Goal: Browse casually: Explore the website without a specific task or goal

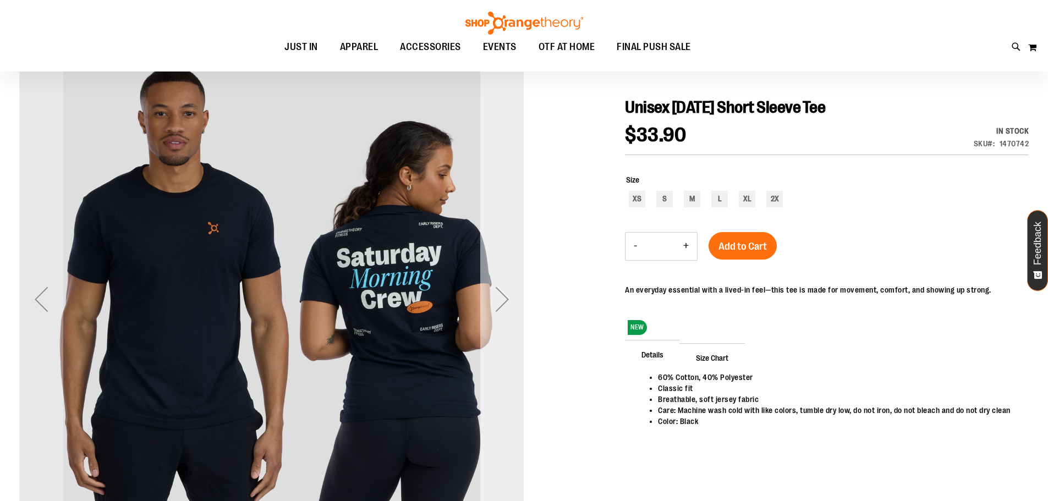
scroll to position [164, 0]
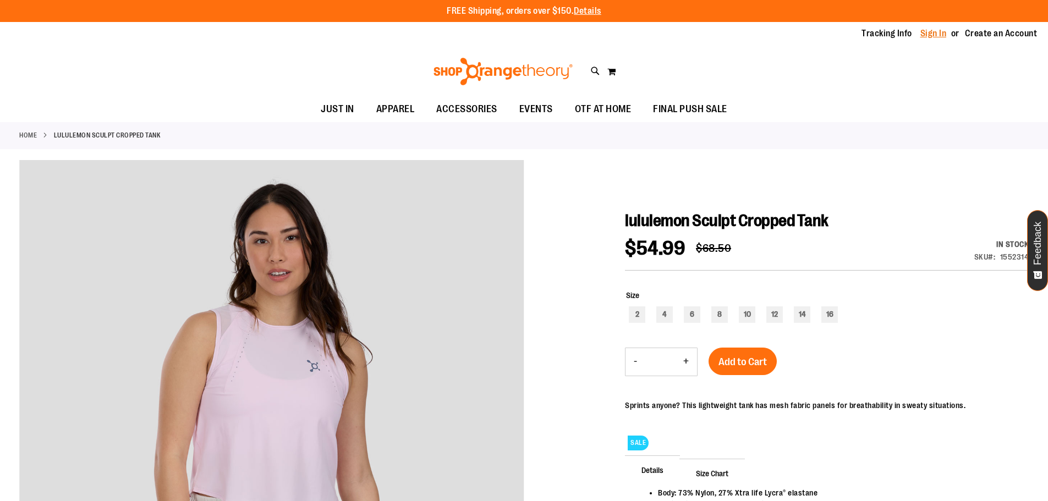
type input "**********"
click at [929, 30] on link "Sign In" at bounding box center [933, 33] width 26 height 12
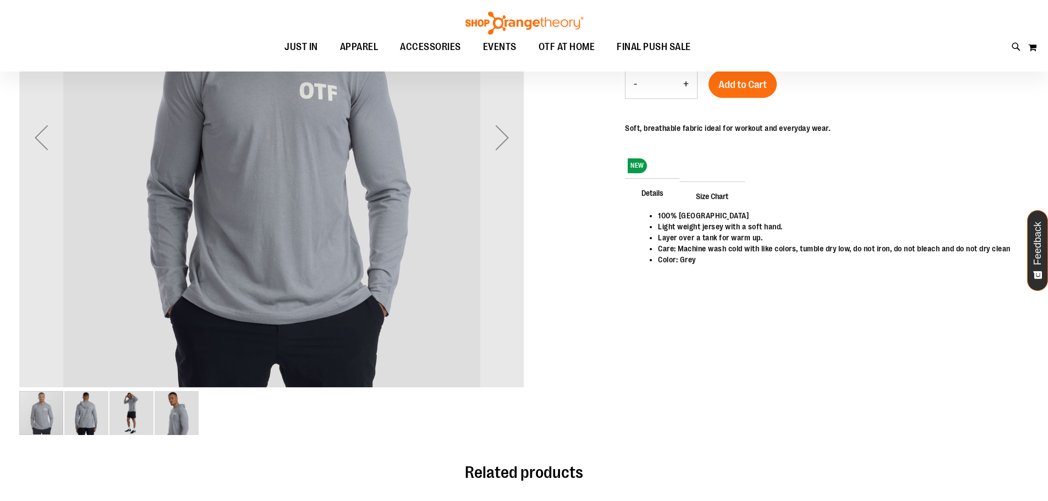
scroll to position [153, 0]
type input "**********"
click at [69, 417] on img "image 2 of 4" at bounding box center [86, 413] width 44 height 44
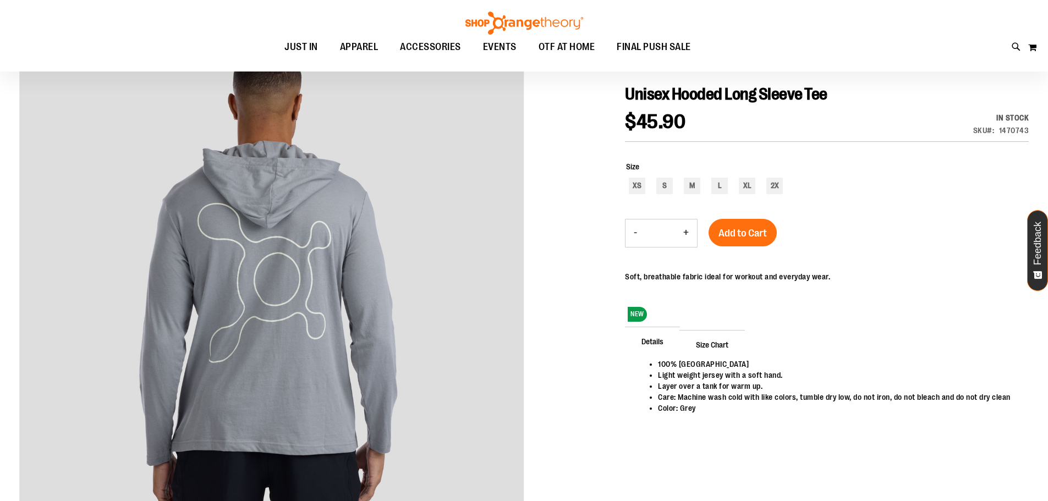
scroll to position [0, 0]
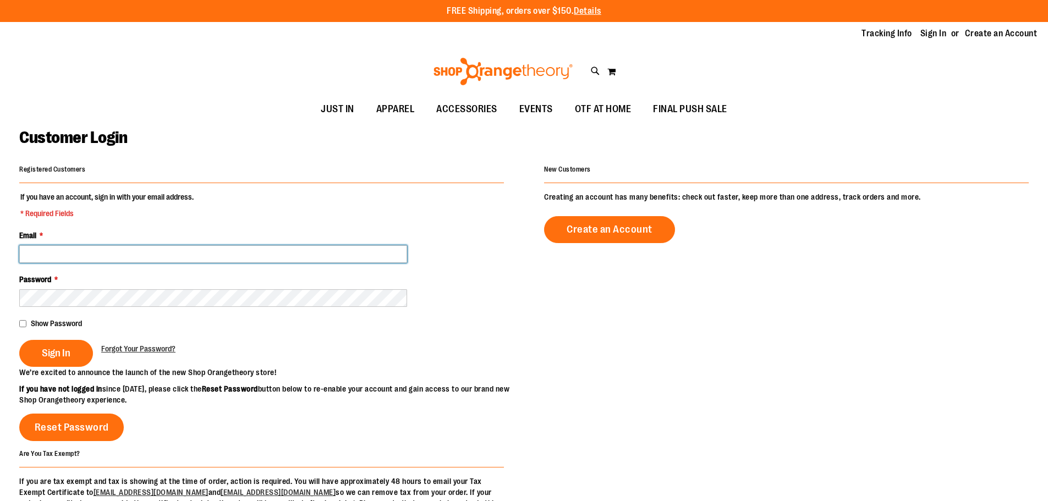
click at [103, 245] on input "Email *" at bounding box center [213, 254] width 388 height 18
type input "**********"
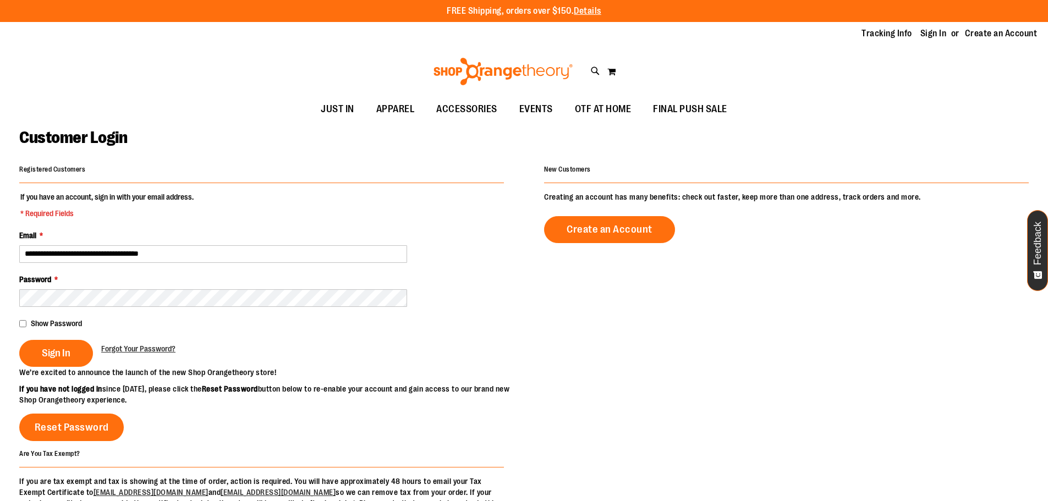
type input "**********"
click at [114, 253] on input "**********" at bounding box center [213, 254] width 388 height 18
click at [65, 350] on span "Sign In" at bounding box center [56, 353] width 29 height 12
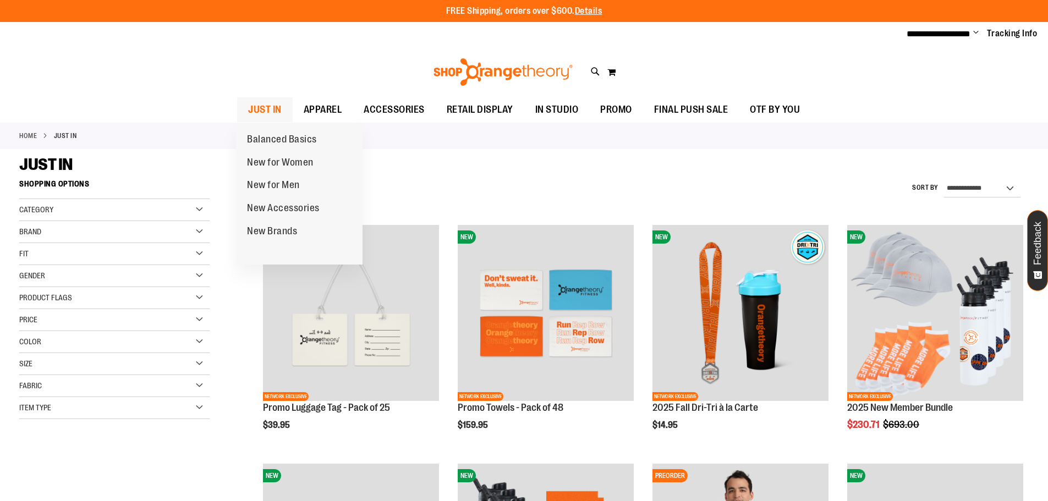
type input "**********"
click at [265, 111] on span "JUST IN" at bounding box center [265, 109] width 34 height 25
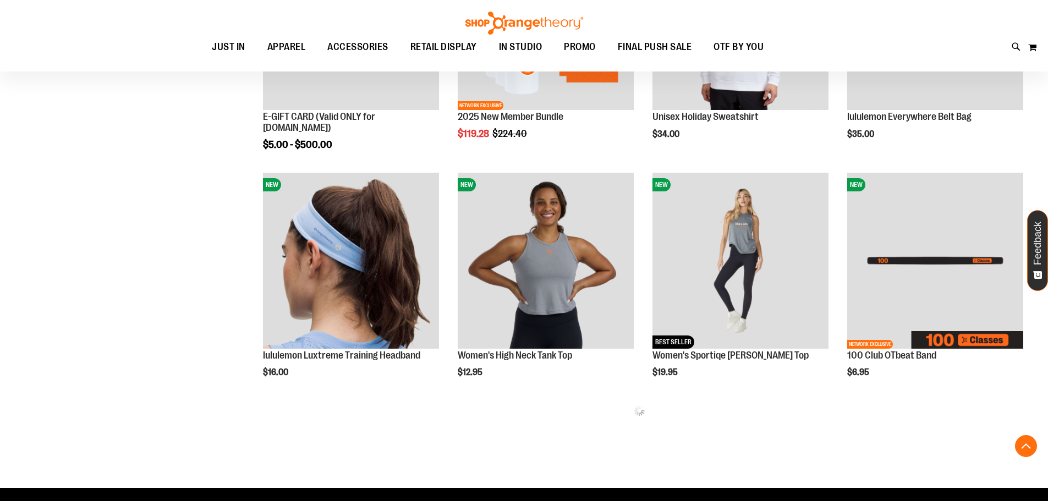
scroll to position [604, 0]
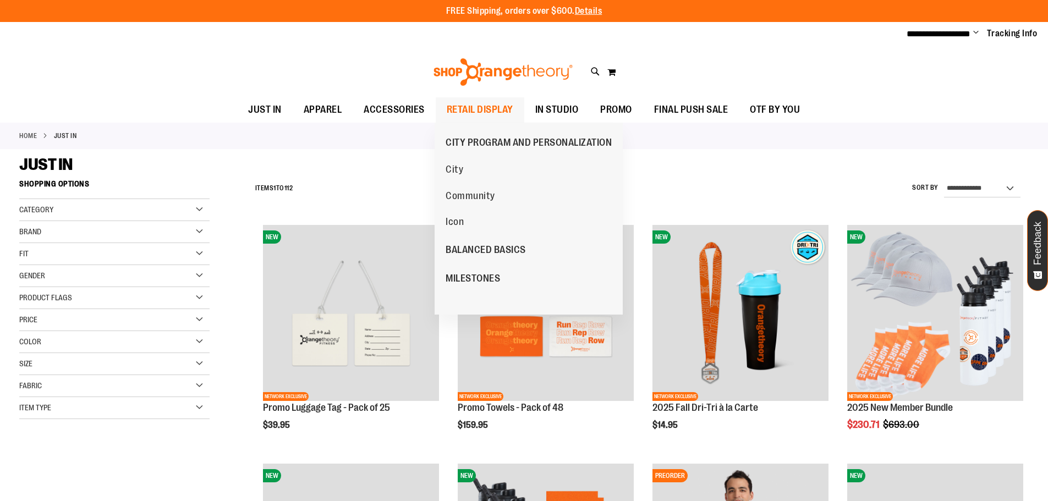
type input "**********"
click at [480, 165] on ul "City Community Icon" at bounding box center [497, 195] width 126 height 79
click at [447, 177] on span "City" at bounding box center [454, 171] width 18 height 14
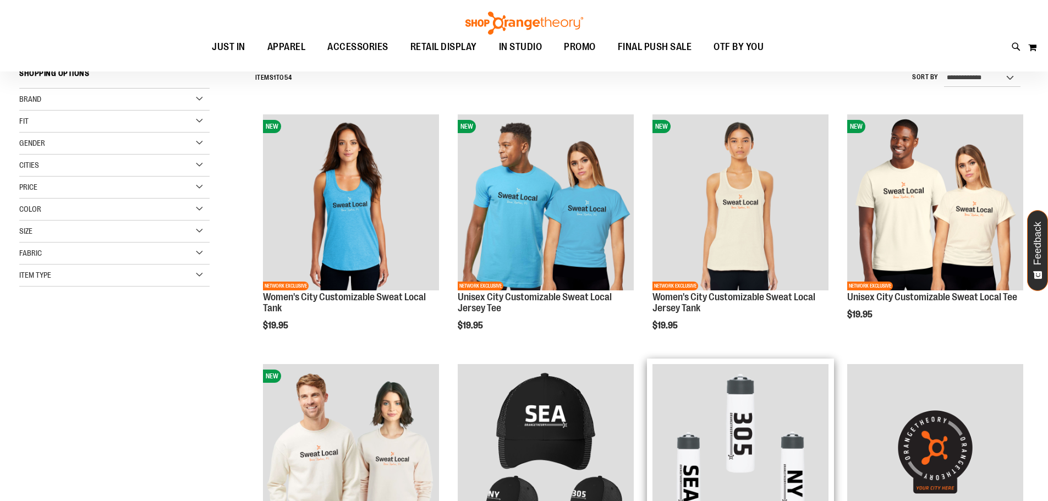
scroll to position [109, 0]
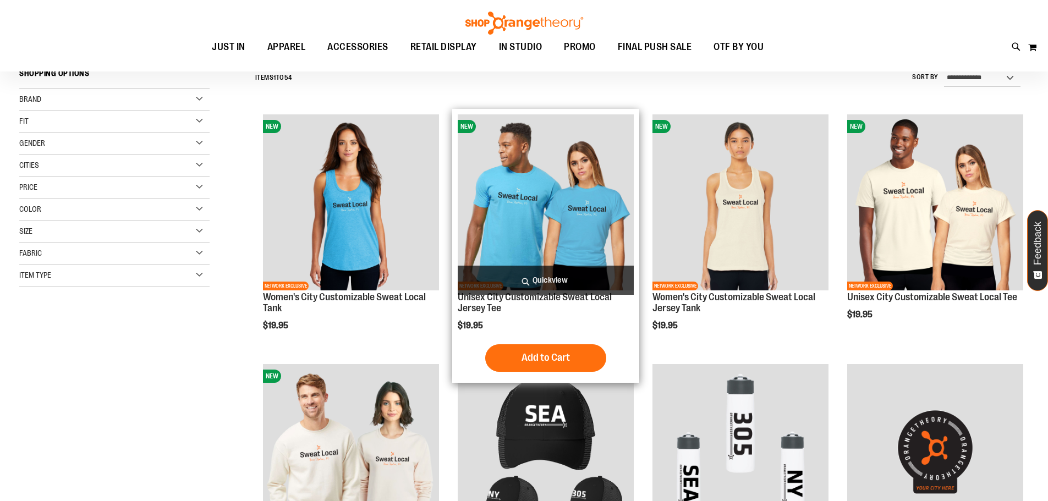
type input "**********"
click at [534, 202] on img "product" at bounding box center [546, 202] width 176 height 176
click at [571, 225] on img "product" at bounding box center [546, 202] width 176 height 176
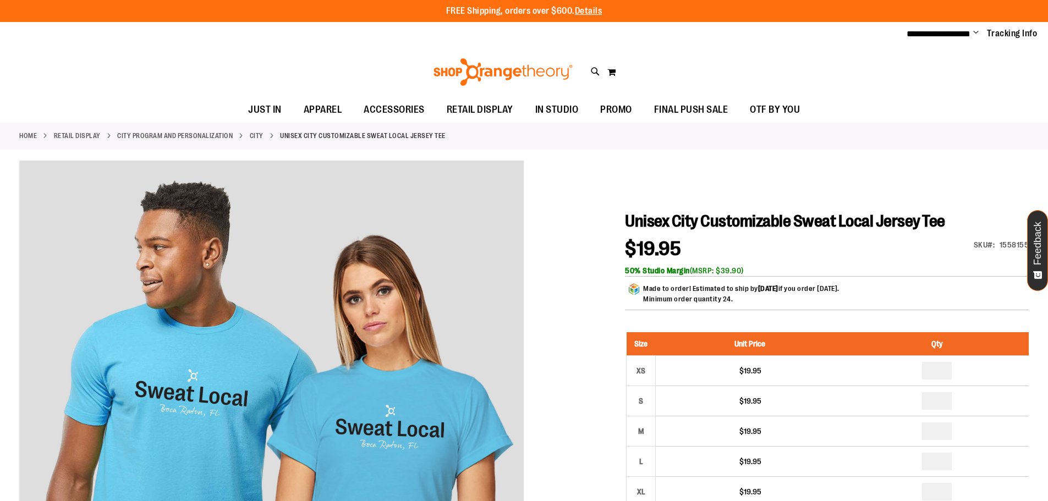
type input "**********"
drag, startPoint x: 732, startPoint y: 302, endPoint x: 642, endPoint y: 300, distance: 90.2
click at [642, 300] on div "Made to order! Estimated to ship by Tue, Nov 25 if you order today. Minimum ord…" at bounding box center [827, 296] width 404 height 27
drag, startPoint x: 719, startPoint y: 271, endPoint x: 754, endPoint y: 271, distance: 35.2
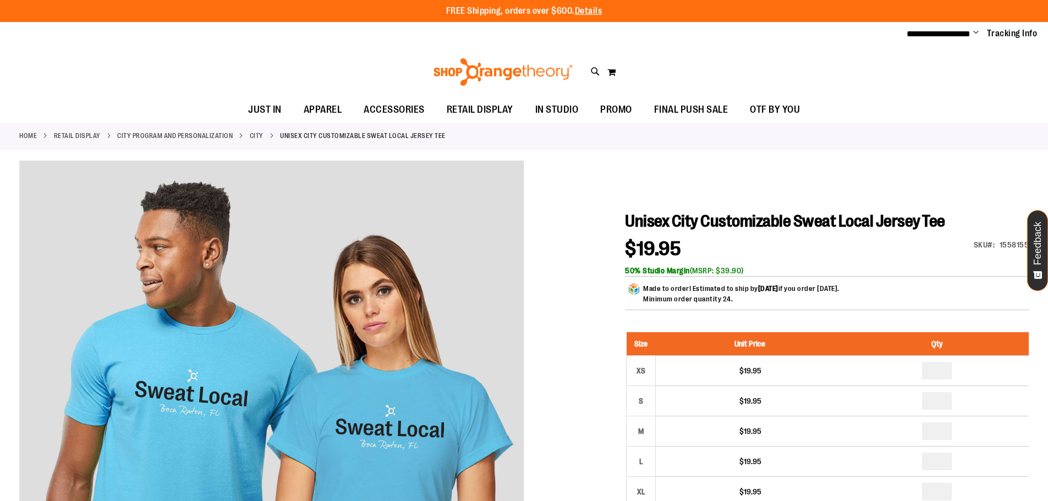
click at [754, 271] on div "50% Studio Margin (MSRP: $39.90)" at bounding box center [827, 270] width 404 height 11
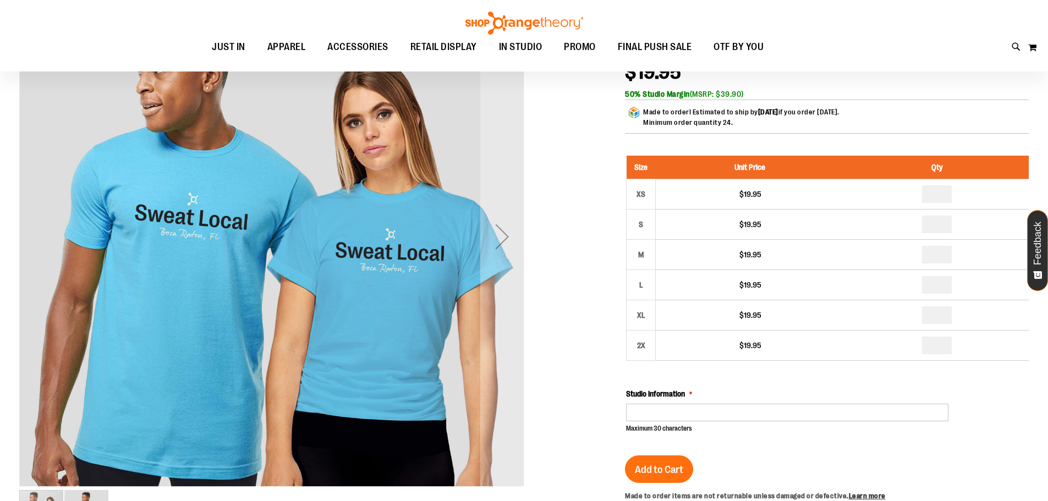
scroll to position [54, 0]
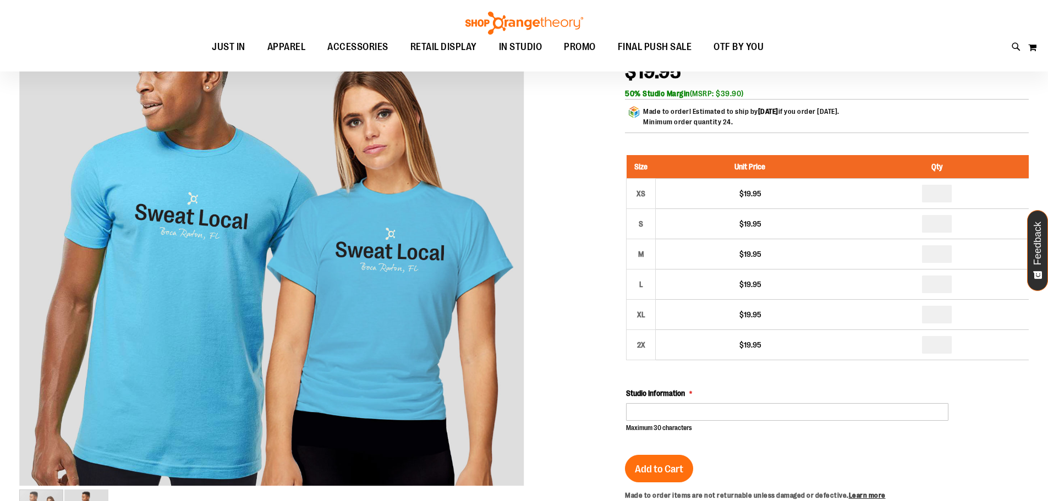
drag, startPoint x: 735, startPoint y: 123, endPoint x: 636, endPoint y: 113, distance: 99.5
click at [636, 113] on div "Made to order! Estimated to ship by Tue, Nov 25 if you order today. Minimum ord…" at bounding box center [827, 119] width 404 height 27
click at [743, 123] on p "Minimum order quantity 24." at bounding box center [741, 122] width 196 height 10
drag, startPoint x: 739, startPoint y: 125, endPoint x: 639, endPoint y: 112, distance: 100.9
click at [639, 112] on div "Made to order! Estimated to ship by Tue, Nov 25 if you order today. Minimum ord…" at bounding box center [827, 119] width 404 height 27
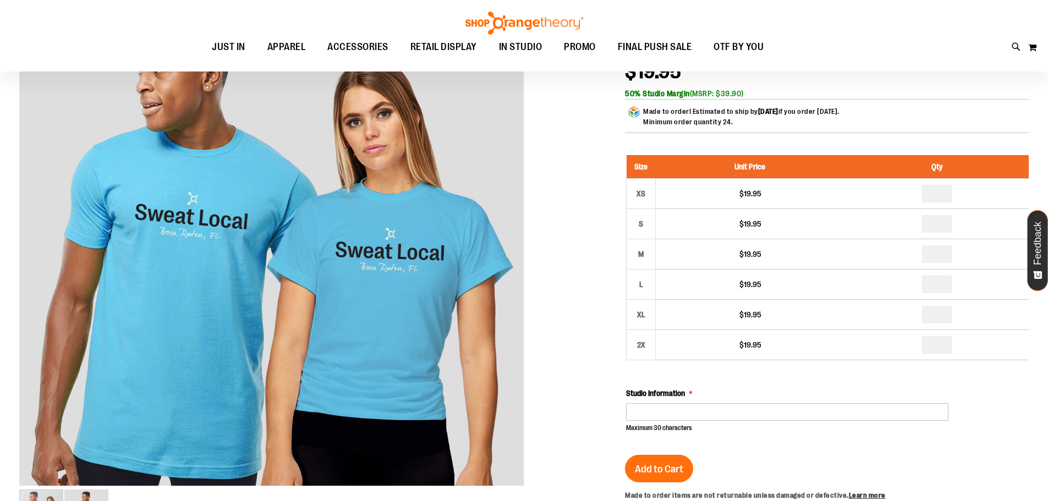
click at [667, 114] on div "Made to order! Estimated to ship by Tue, Nov 25 if you order today. Minimum ord…" at bounding box center [741, 119] width 196 height 26
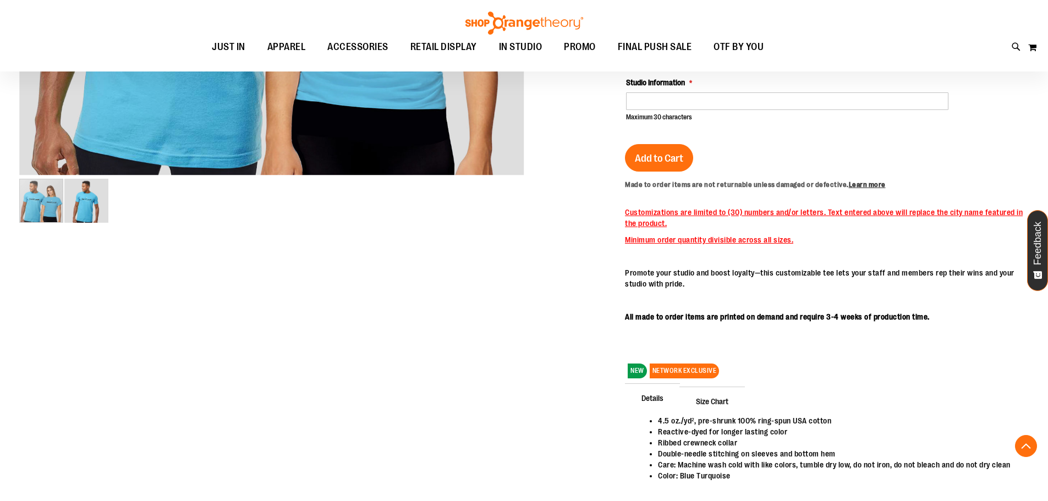
scroll to position [384, 0]
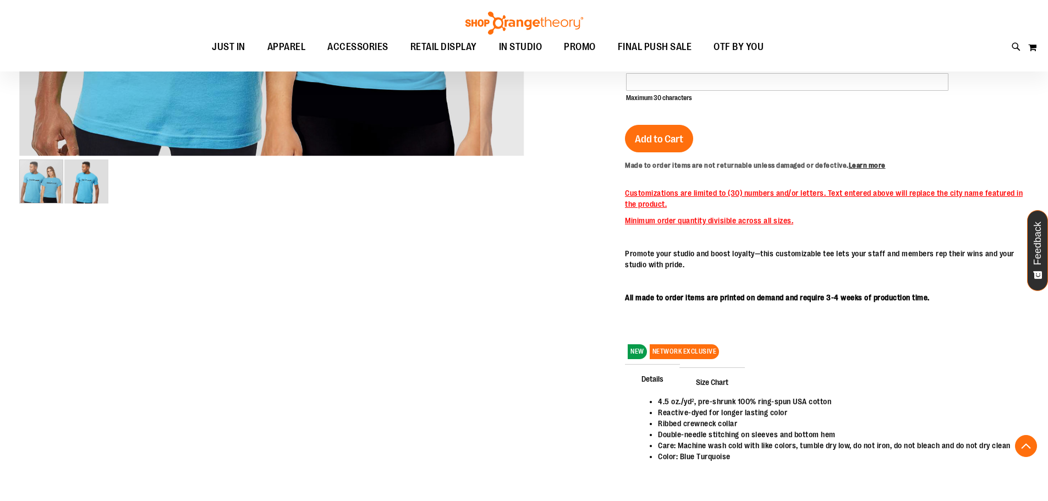
click at [100, 188] on img "image 2 of 2" at bounding box center [86, 181] width 44 height 44
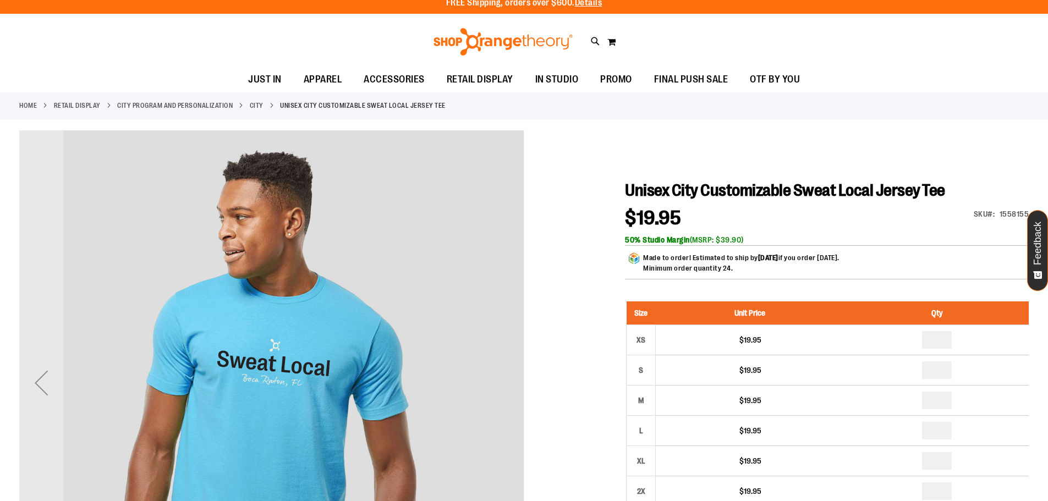
scroll to position [0, 0]
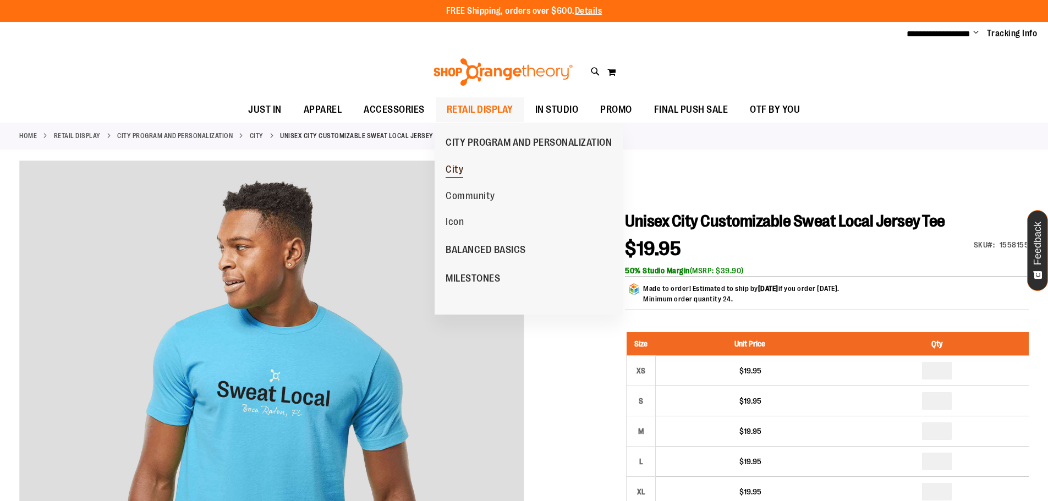
click at [465, 167] on link "City" at bounding box center [454, 169] width 29 height 26
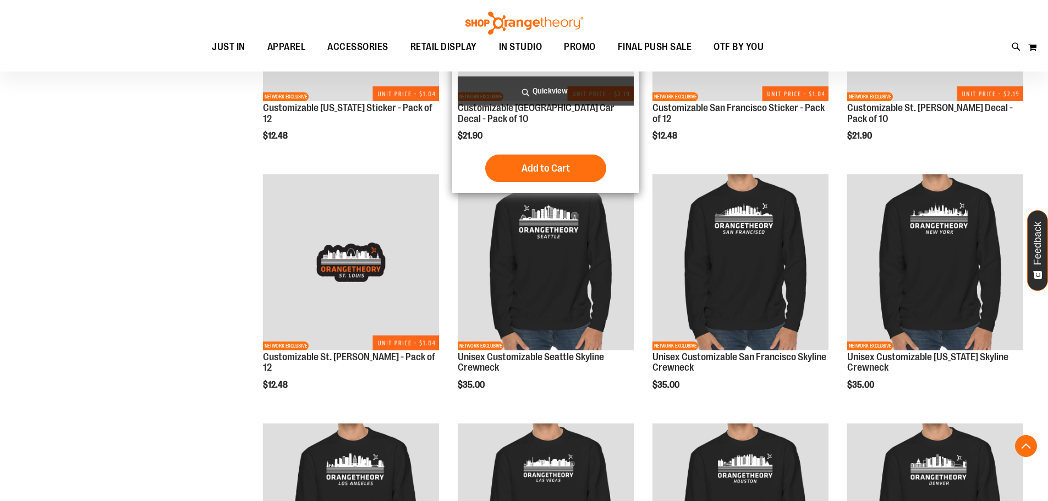
scroll to position [923, 0]
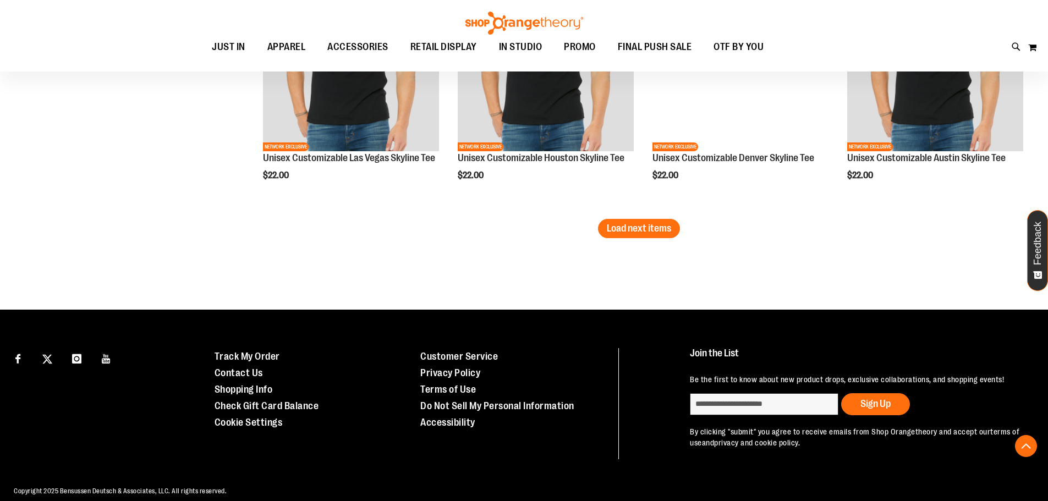
scroll to position [2133, 0]
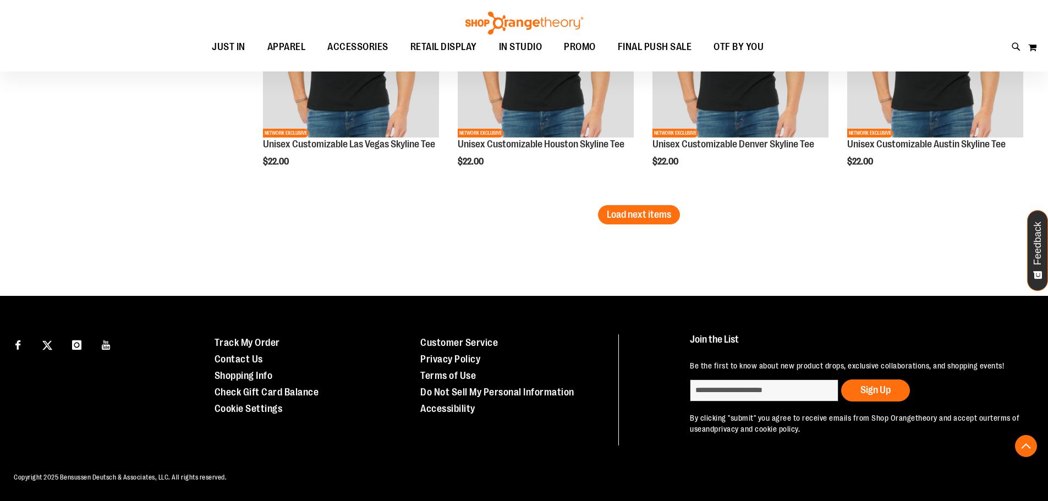
type input "**********"
click at [621, 213] on span "Load next items" at bounding box center [639, 214] width 64 height 11
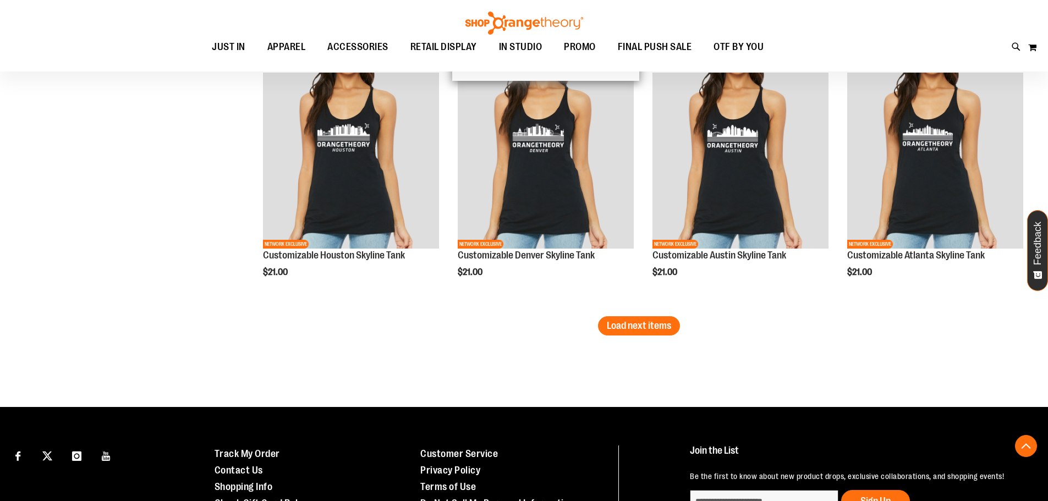
scroll to position [2785, 0]
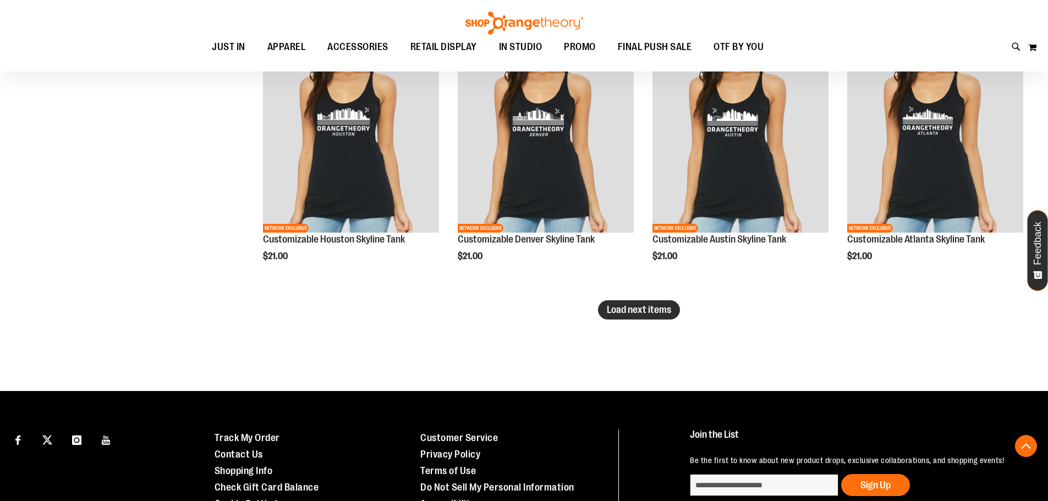
click at [646, 308] on span "Load next items" at bounding box center [639, 309] width 64 height 11
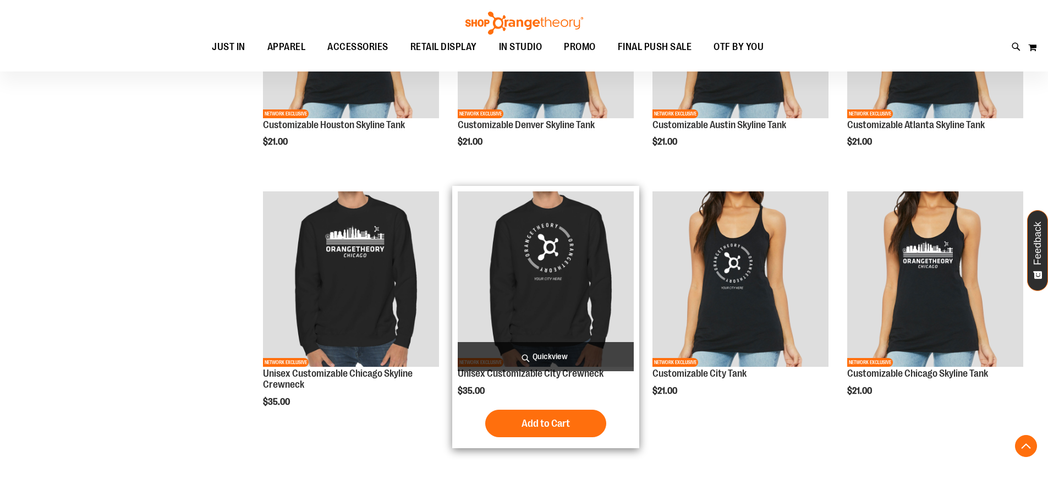
scroll to position [2895, 0]
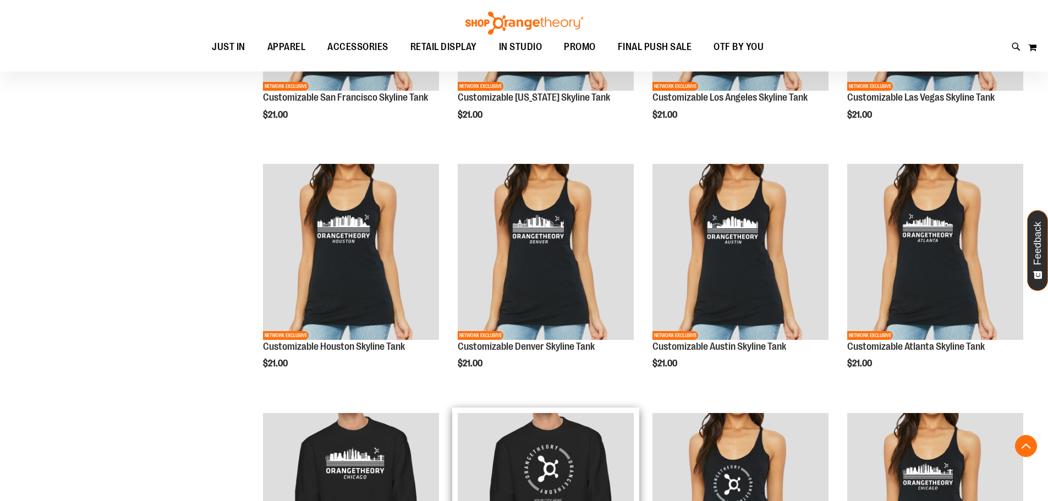
scroll to position [2675, 0]
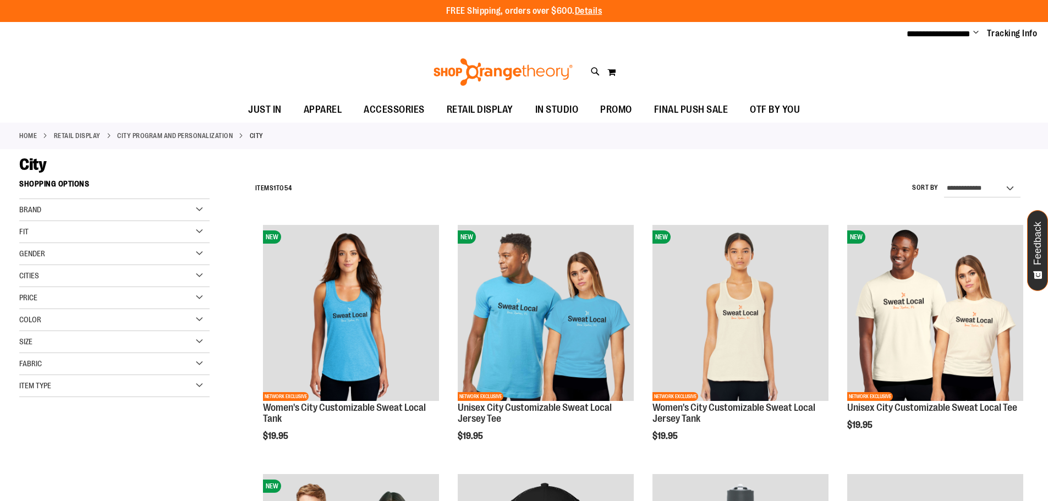
click at [973, 30] on span "Change" at bounding box center [975, 33] width 5 height 10
click at [907, 69] on link "Sign Out" at bounding box center [936, 74] width 96 height 21
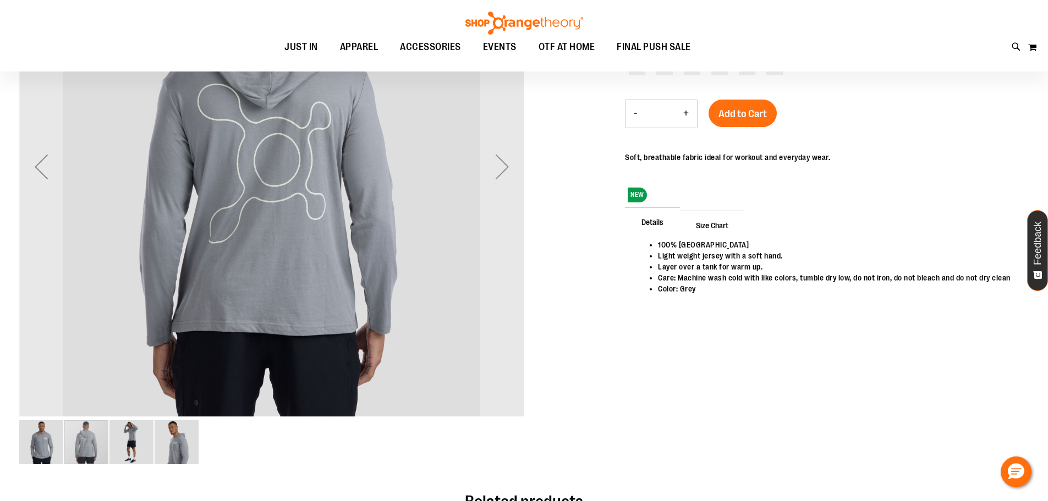
scroll to position [164, 0]
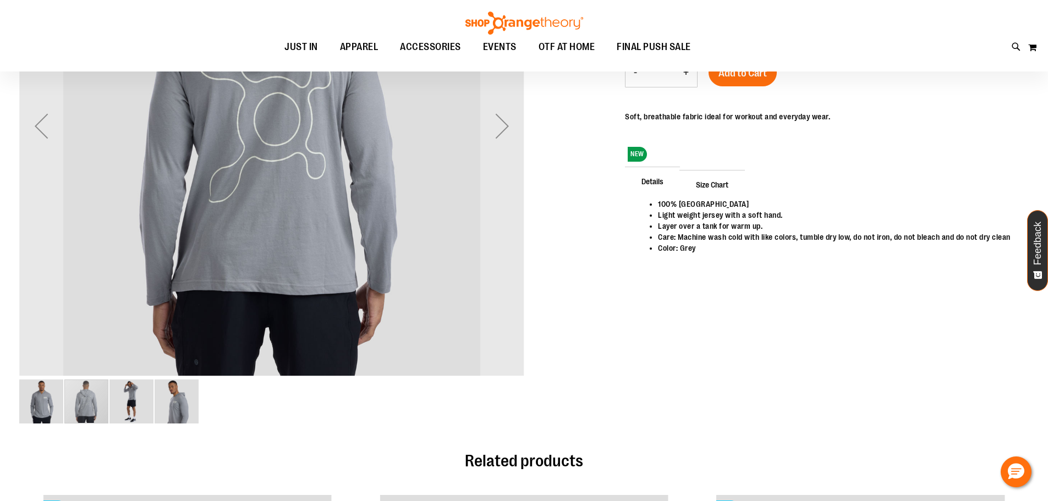
click at [48, 407] on img "image 1 of 4" at bounding box center [41, 401] width 44 height 44
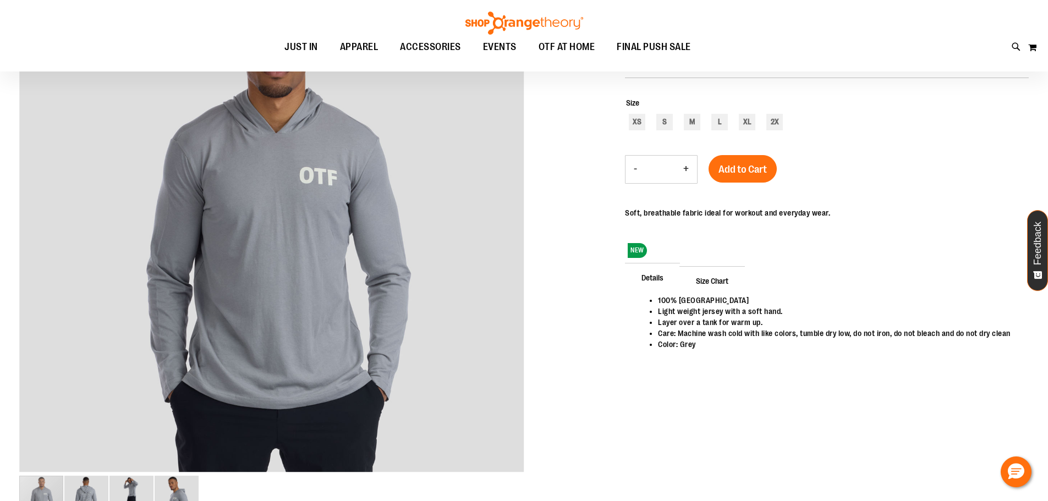
scroll to position [81, 0]
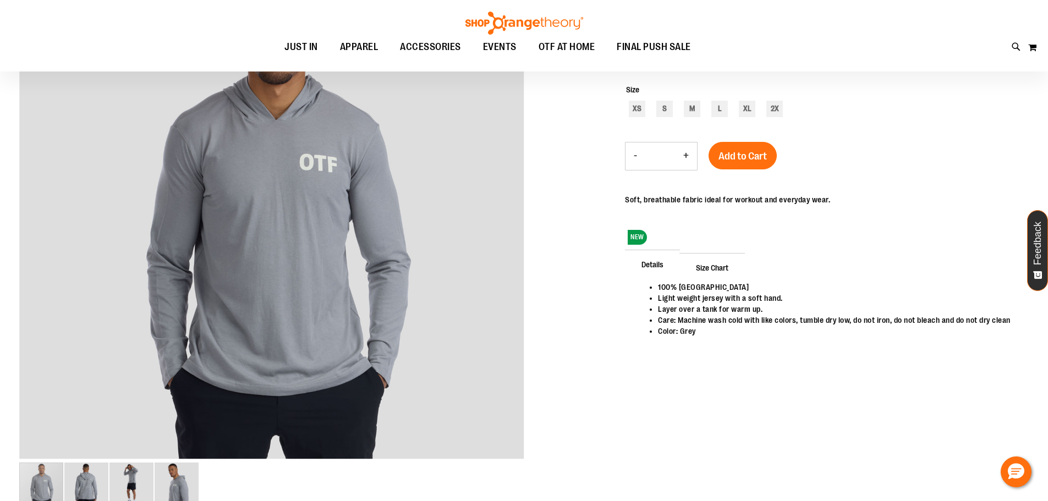
click at [443, 268] on div "carousel" at bounding box center [271, 209] width 505 height 505
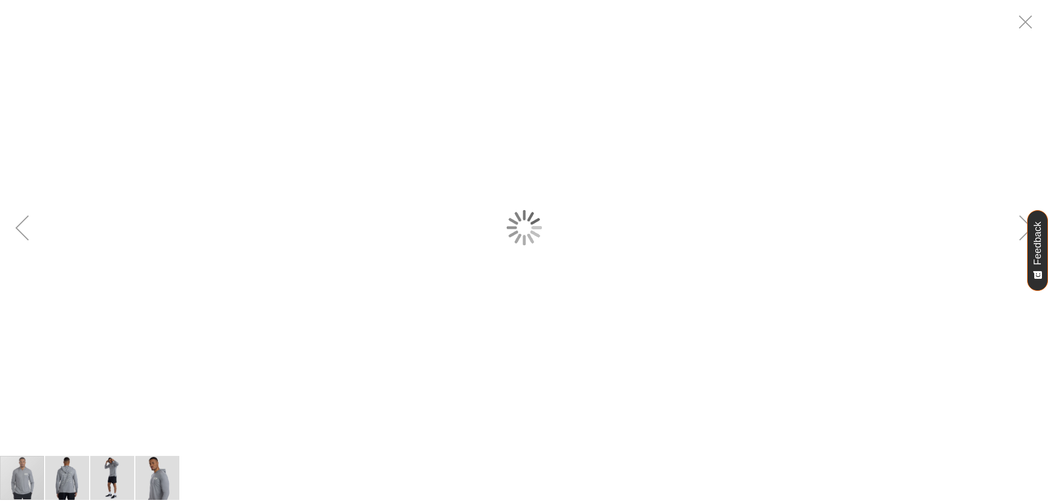
scroll to position [0, 0]
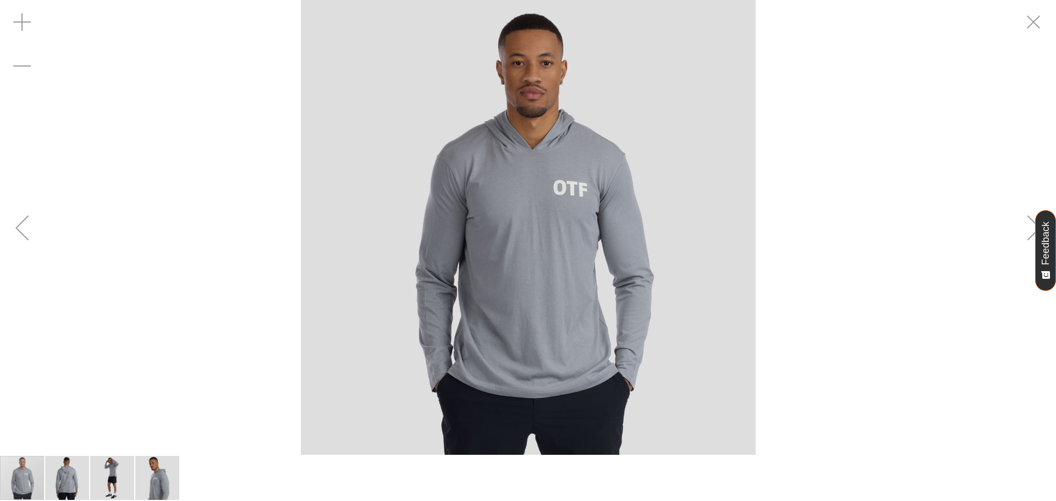
click at [69, 481] on img "image 2 of 4" at bounding box center [67, 478] width 44 height 44
